Goal: Task Accomplishment & Management: Manage account settings

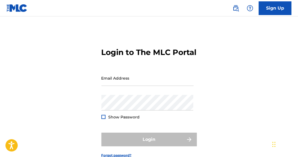
click at [114, 95] on div "Email Address" at bounding box center [147, 82] width 92 height 25
click at [114, 86] on input "Email Address" at bounding box center [147, 78] width 92 height 16
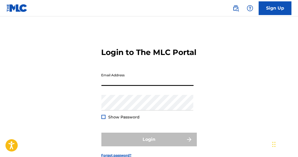
type input "[EMAIL_ADDRESS][DOMAIN_NAME]"
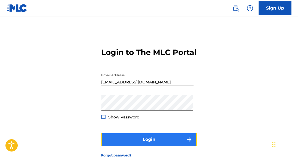
click at [146, 146] on button "Login" at bounding box center [148, 139] width 95 height 14
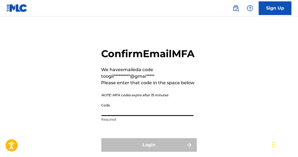
drag, startPoint x: 136, startPoint y: 115, endPoint x: 134, endPoint y: 113, distance: 2.9
click at [136, 115] on input "Code" at bounding box center [147, 108] width 92 height 16
click at [117, 116] on input "Code" at bounding box center [147, 108] width 92 height 16
drag, startPoint x: 119, startPoint y: 122, endPoint x: 107, endPoint y: 124, distance: 12.3
click at [107, 116] on input "Code" at bounding box center [147, 108] width 92 height 16
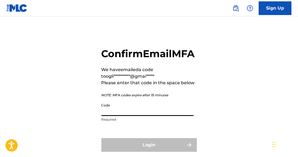
paste input "308041"
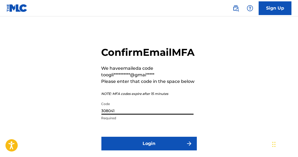
scroll to position [53, 0]
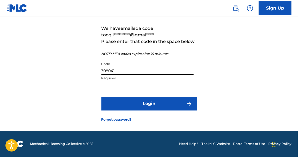
type input "308041"
click at [148, 96] on form "**********" at bounding box center [148, 60] width 95 height 142
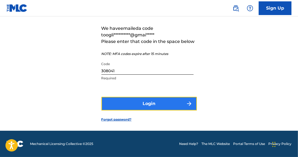
click at [128, 106] on button "Login" at bounding box center [148, 104] width 95 height 14
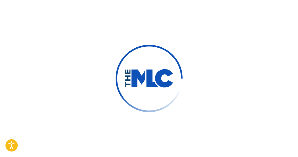
scroll to position [45, 0]
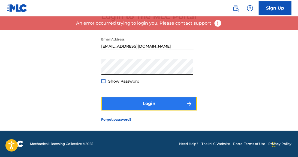
click at [145, 107] on button "Login" at bounding box center [148, 104] width 95 height 14
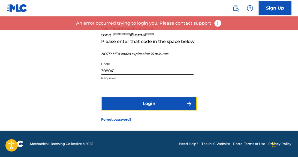
scroll to position [53, 0]
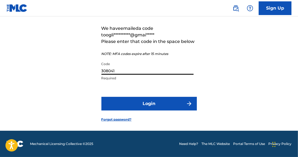
drag, startPoint x: 131, startPoint y: 68, endPoint x: 67, endPoint y: 61, distance: 63.9
click at [67, 61] on div "**********" at bounding box center [149, 60] width 298 height 142
paste input "719383"
type input "719383"
click at [101, 97] on button "Login" at bounding box center [148, 104] width 95 height 14
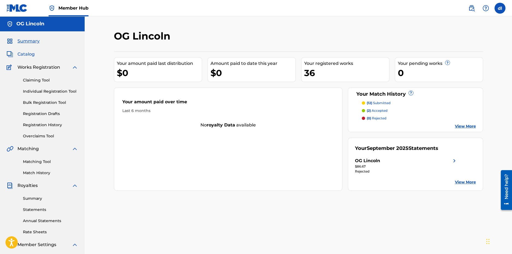
click at [29, 56] on span "Catalog" at bounding box center [25, 54] width 17 height 7
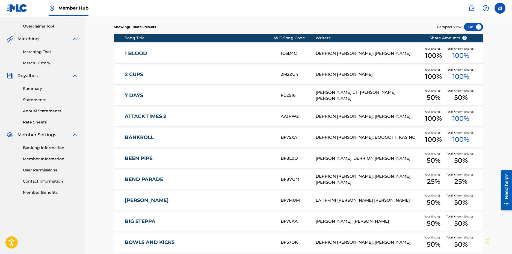
scroll to position [162, 0]
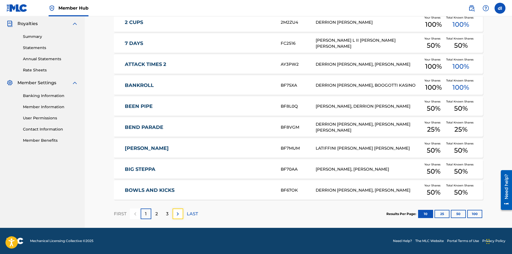
drag, startPoint x: 176, startPoint y: 213, endPoint x: 172, endPoint y: 213, distance: 3.6
click at [176, 156] on img at bounding box center [177, 214] width 7 height 7
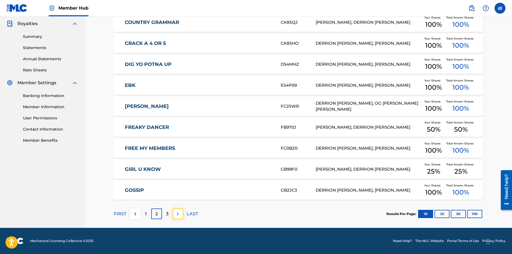
click at [175, 156] on img at bounding box center [177, 214] width 7 height 7
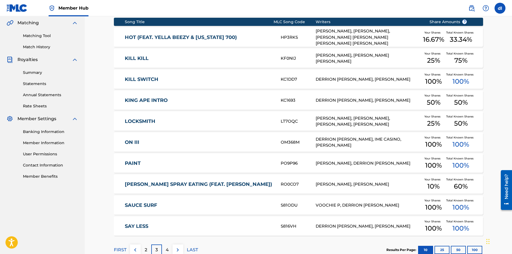
scroll to position [135, 0]
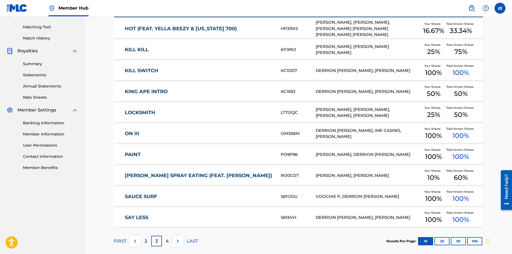
click at [168, 156] on p "4" at bounding box center [167, 241] width 3 height 7
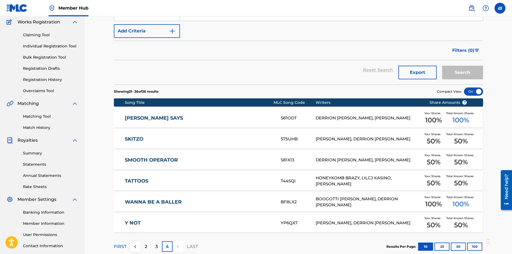
scroll to position [0, 0]
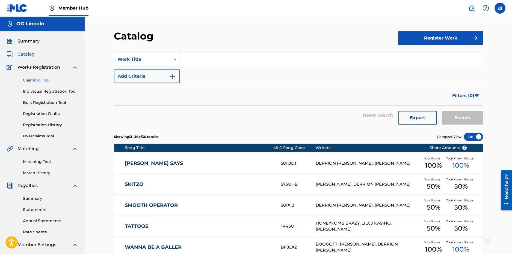
click at [41, 79] on link "Claiming Tool" at bounding box center [50, 80] width 55 height 6
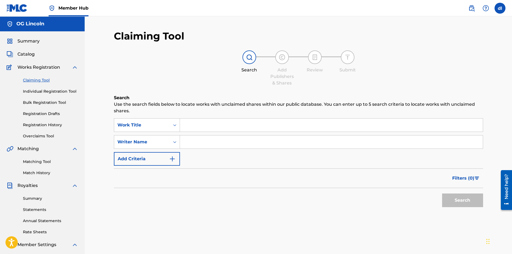
click at [44, 122] on div "Claiming Tool Individual Registration Tool Bulk Registration Tool Registration …" at bounding box center [42, 105] width 71 height 68
click at [44, 124] on link "Registration History" at bounding box center [50, 125] width 55 height 6
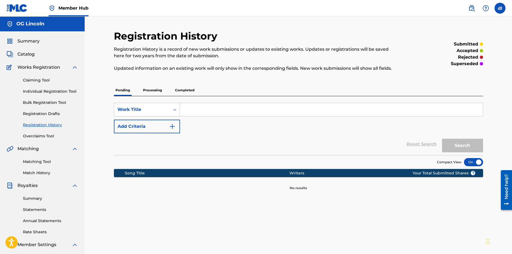
click at [160, 85] on p "Processing" at bounding box center [152, 90] width 22 height 11
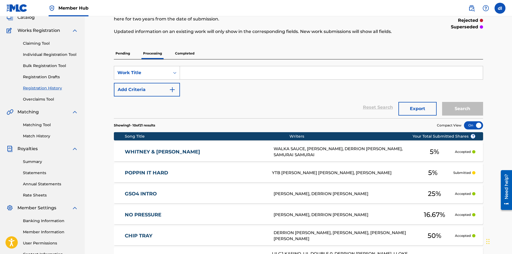
scroll to position [136, 0]
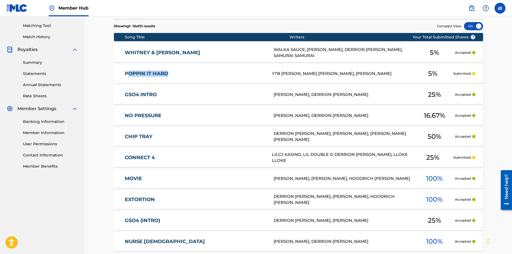
drag, startPoint x: 128, startPoint y: 69, endPoint x: 185, endPoint y: 71, distance: 57.6
click at [185, 71] on div "POPPIN IT HARD YTB [PERSON_NAME] [PERSON_NAME], [PERSON_NAME] 5 % Submitted" at bounding box center [298, 73] width 369 height 19
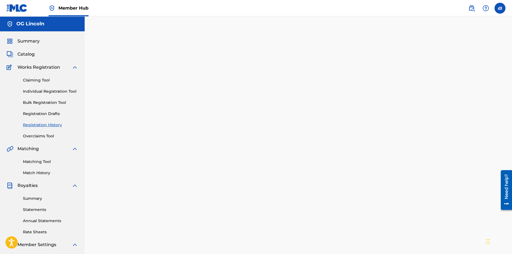
click at [189, 71] on div at bounding box center [298, 171] width 382 height 282
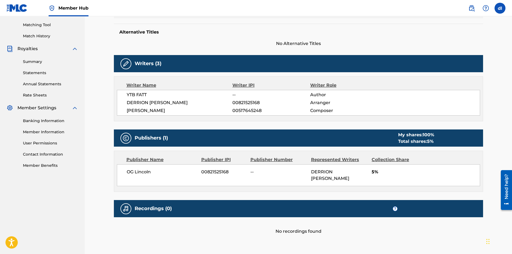
scroll to position [165, 0]
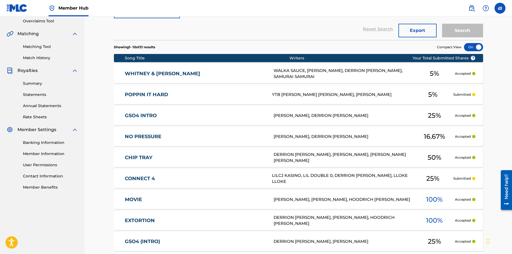
scroll to position [56, 0]
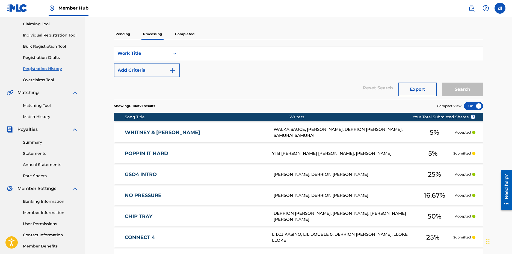
click at [198, 34] on div "Pending Processing Completed" at bounding box center [298, 33] width 369 height 11
click at [192, 35] on p "Completed" at bounding box center [184, 33] width 23 height 11
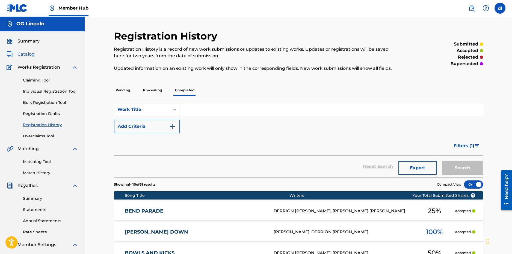
click at [28, 53] on span "Catalog" at bounding box center [25, 54] width 17 height 7
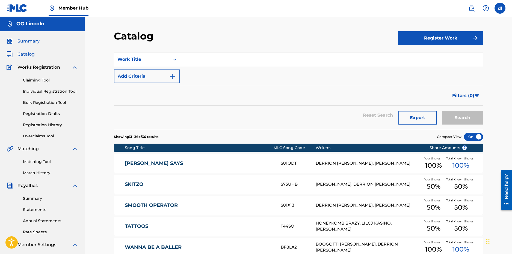
click at [34, 41] on span "Summary" at bounding box center [28, 41] width 22 height 7
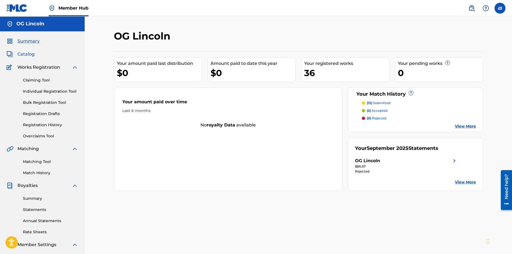
click at [16, 54] on link "Catalog" at bounding box center [21, 54] width 28 height 7
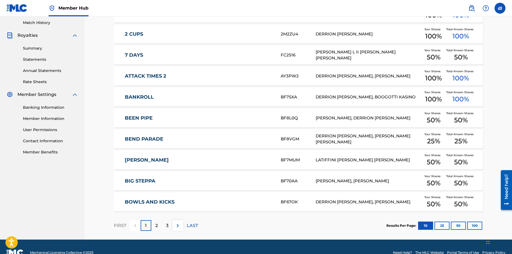
scroll to position [162, 0]
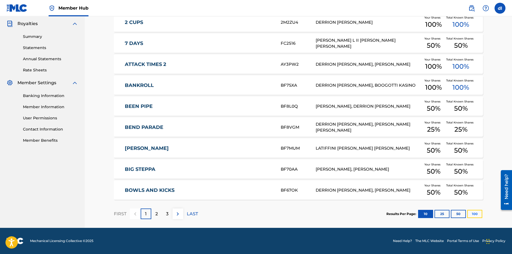
click at [298, 156] on button "100" at bounding box center [474, 214] width 15 height 8
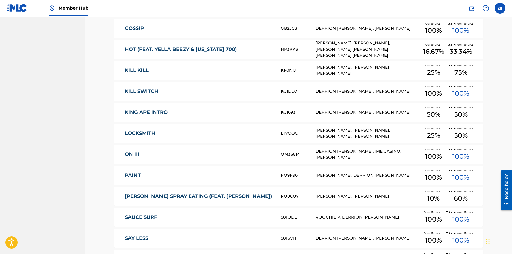
scroll to position [544, 0]
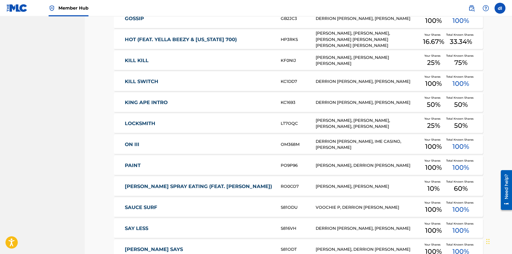
click at [153, 103] on link "KING APE INTRO" at bounding box center [199, 103] width 148 height 6
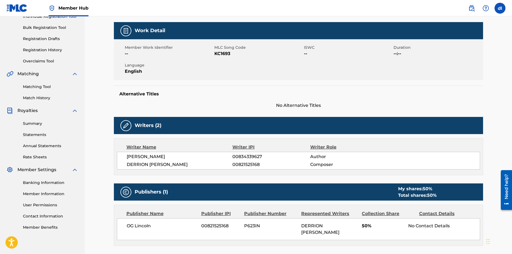
scroll to position [109, 0]
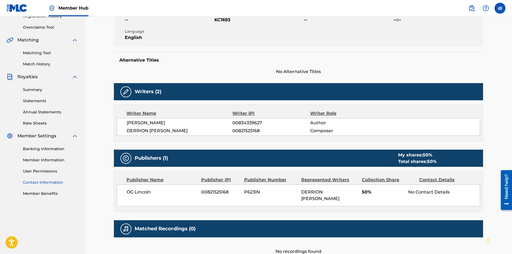
click at [39, 156] on link "Contact Information" at bounding box center [50, 183] width 55 height 6
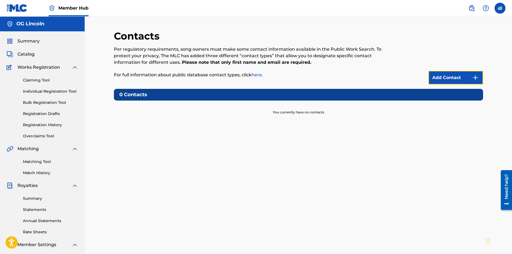
click at [298, 79] on link "Add Contact" at bounding box center [455, 78] width 55 height 14
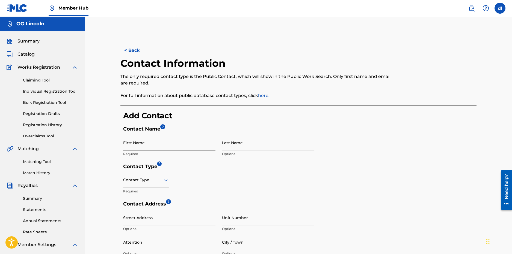
click at [148, 147] on input "First Name" at bounding box center [169, 143] width 92 height 16
type input "Derrion"
type input "Lincoln"
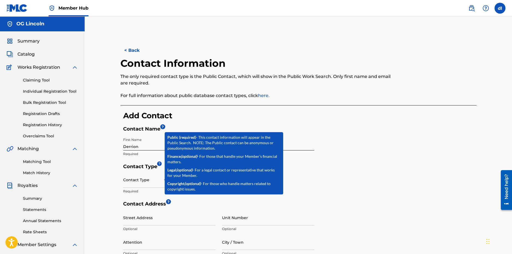
click at [134, 156] on div "Contact Type" at bounding box center [146, 180] width 46 height 16
click at [135, 156] on div "Public" at bounding box center [145, 194] width 45 height 12
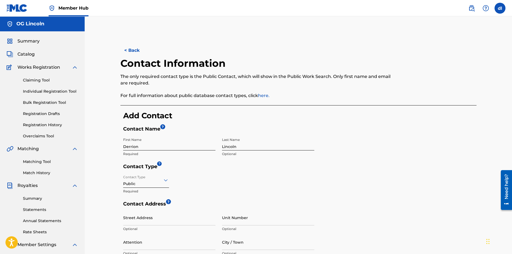
drag, startPoint x: 464, startPoint y: 215, endPoint x: 457, endPoint y: 213, distance: 7.1
click at [298, 156] on div "Contact Address ? Street Address Optional Unit Number Optional Attention Option…" at bounding box center [299, 256] width 353 height 110
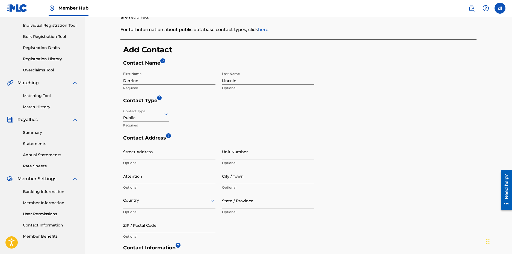
scroll to position [109, 0]
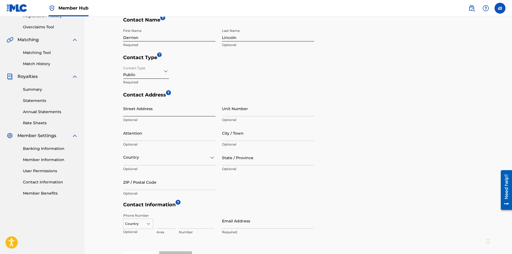
click at [144, 111] on input "Street Address" at bounding box center [169, 109] width 92 height 16
click at [107, 109] on div "< Back Contact Information The only required contact type is the Public Contact…" at bounding box center [298, 112] width 382 height 382
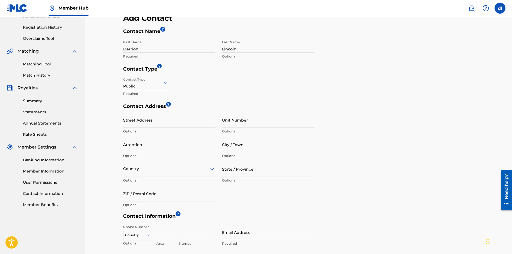
scroll to position [130, 0]
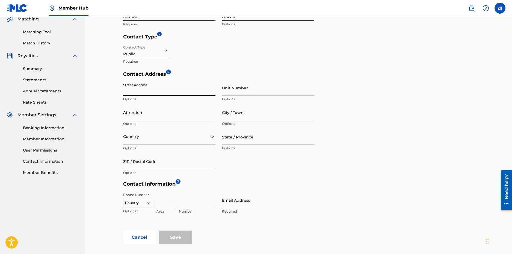
click at [160, 91] on input "Street Address" at bounding box center [169, 88] width 92 height 16
click at [118, 112] on div "< Back Contact Information The only required contact type is the Public Contact…" at bounding box center [298, 79] width 369 height 331
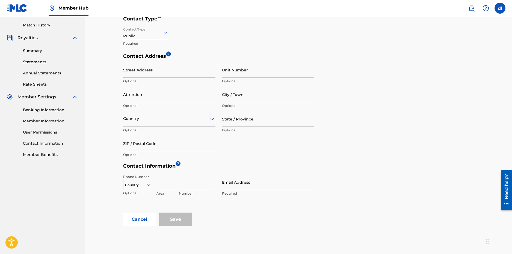
scroll to position [157, 0]
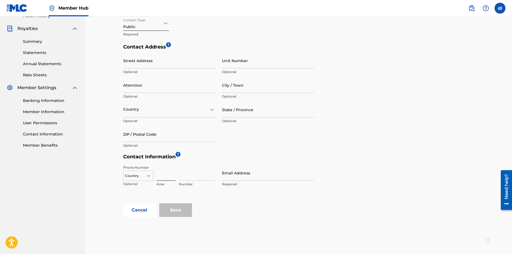
drag, startPoint x: 170, startPoint y: 172, endPoint x: 167, endPoint y: 172, distance: 2.7
click at [169, 156] on input at bounding box center [165, 173] width 19 height 16
type input "945"
click at [179, 156] on input at bounding box center [196, 173] width 35 height 16
type input "5451850"
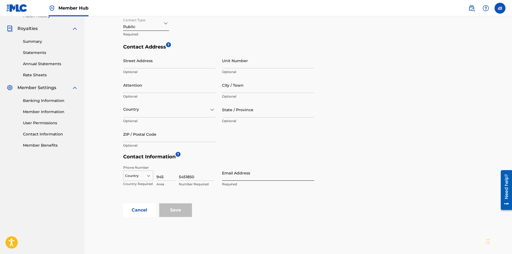
click at [253, 156] on input "Email Address" at bounding box center [268, 173] width 92 height 16
click at [298, 156] on form "Contact Name ? First Name [PERSON_NAME] Required Last Name Lincoln Optional Con…" at bounding box center [299, 93] width 353 height 248
click at [288, 156] on input "Email Address" at bounding box center [268, 173] width 92 height 16
type input "[EMAIL_ADDRESS][DOMAIN_NAME]"
click at [298, 156] on form "Contact Name ? First Name [PERSON_NAME] Required Last Name Lincoln Optional Con…" at bounding box center [299, 93] width 353 height 248
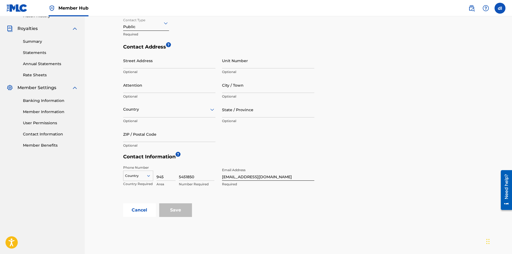
click at [146, 156] on p "Country Required" at bounding box center [138, 184] width 30 height 5
click at [146, 156] on div "Country" at bounding box center [138, 175] width 30 height 8
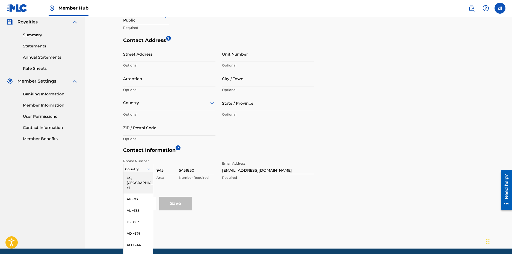
click at [135, 156] on div "US, [GEOGRAPHIC_DATA] +1" at bounding box center [137, 182] width 29 height 21
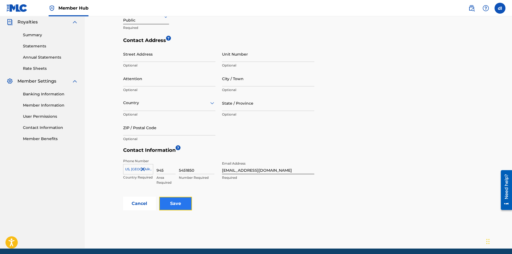
click at [184, 156] on input "Save" at bounding box center [175, 204] width 33 height 14
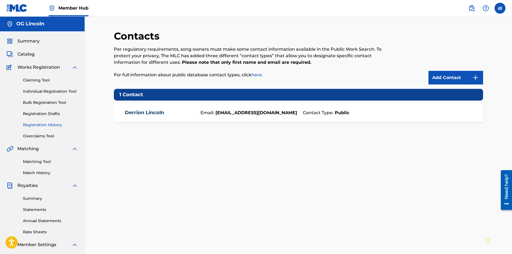
click at [29, 125] on link "Registration History" at bounding box center [50, 125] width 55 height 6
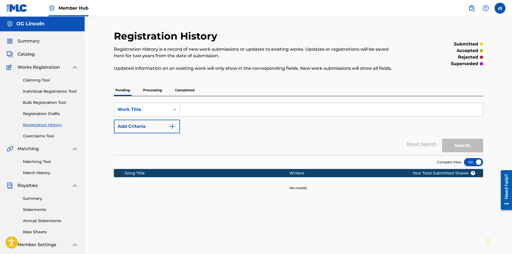
click at [171, 92] on div "Pending Processing Completed" at bounding box center [298, 90] width 369 height 11
click at [179, 91] on p "Completed" at bounding box center [184, 90] width 23 height 11
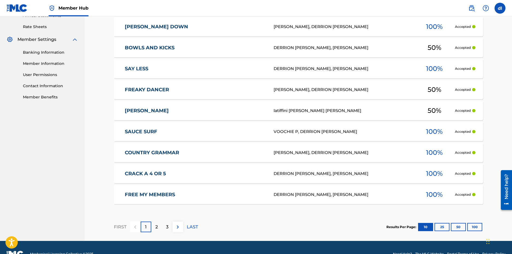
scroll to position [219, 0]
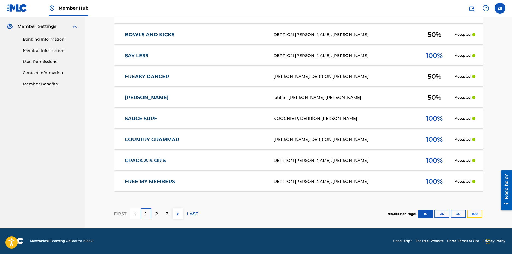
click at [298, 156] on button "100" at bounding box center [474, 214] width 15 height 8
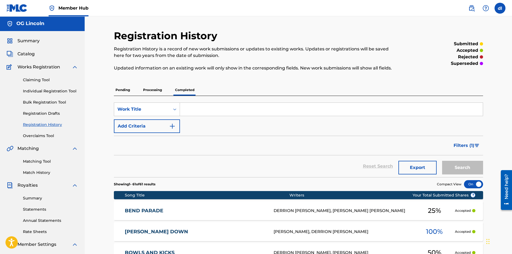
scroll to position [0, 0]
click at [152, 92] on p "Processing" at bounding box center [152, 90] width 22 height 11
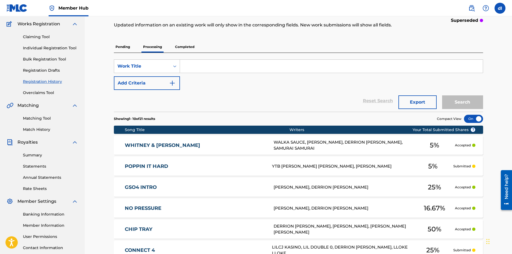
scroll to position [136, 0]
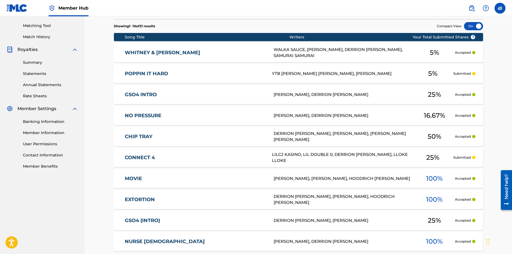
click at [298, 52] on div "Accepted" at bounding box center [464, 52] width 21 height 5
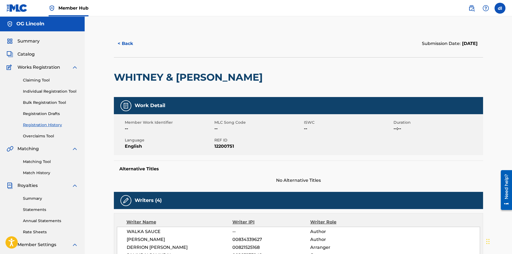
click at [48, 109] on div "Claiming Tool Individual Registration Tool Bulk Registration Tool Registration …" at bounding box center [42, 105] width 71 height 68
click at [43, 116] on link "Registration Drafts" at bounding box center [50, 114] width 55 height 6
